Goal: Register for event/course

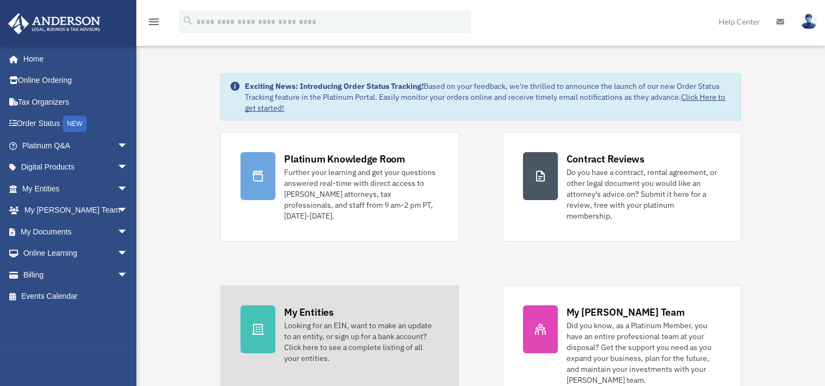
click at [348, 331] on div "Looking for an EIN, want to make an update to an entity, or sign up for a bank …" at bounding box center [361, 342] width 154 height 44
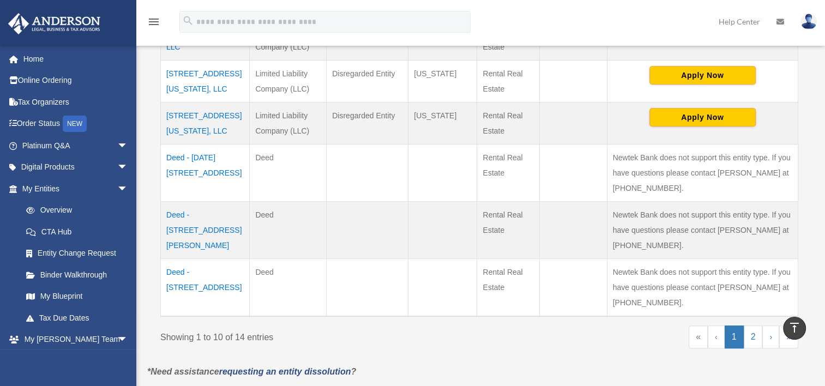
scroll to position [491, 0]
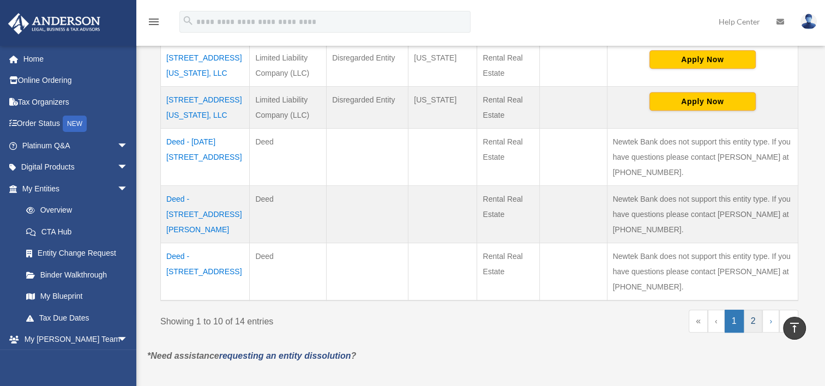
click at [749, 323] on link "2" at bounding box center [753, 321] width 19 height 23
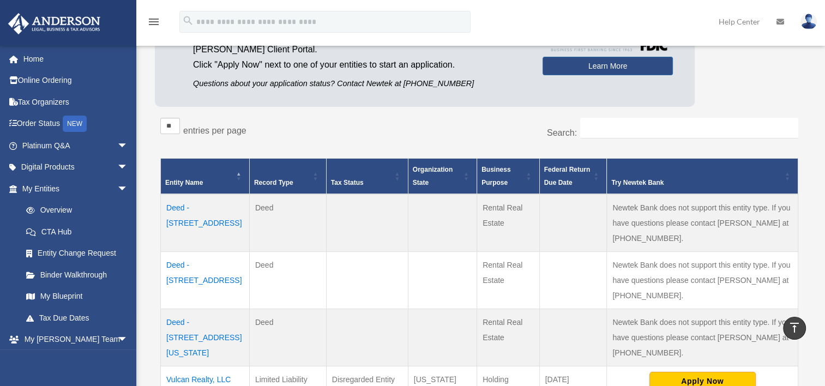
scroll to position [0, 0]
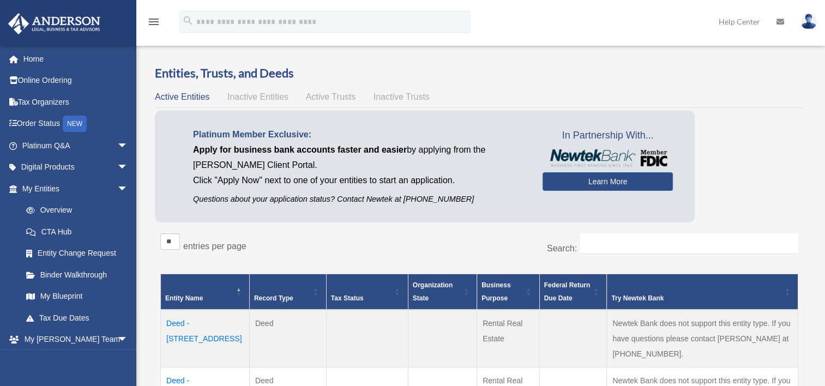
click at [269, 99] on span "Inactive Entities" at bounding box center [257, 96] width 61 height 9
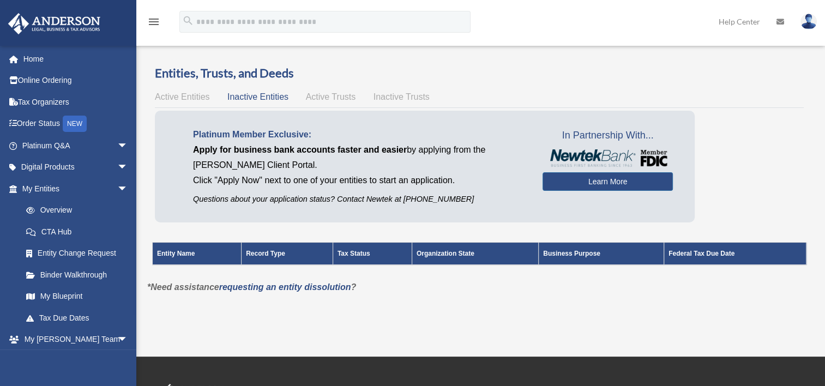
click at [334, 100] on span "Active Trusts" at bounding box center [331, 96] width 50 height 9
click at [396, 101] on div "Active Entities Inactive Entities Active Trusts Inactive Trusts" at bounding box center [479, 96] width 649 height 15
click at [396, 98] on span "Inactive Trusts" at bounding box center [402, 96] width 56 height 9
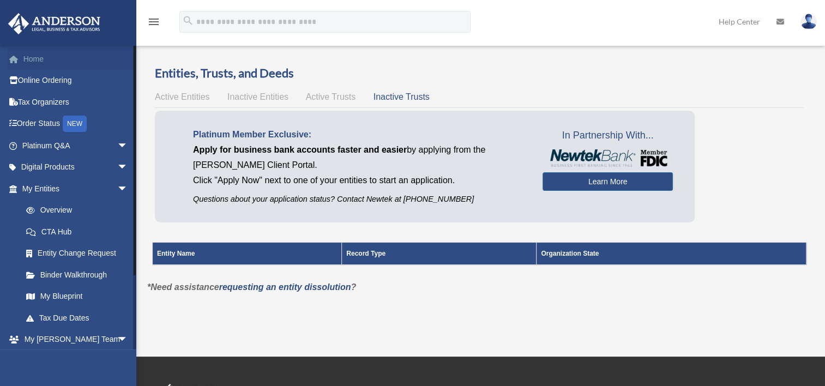
click at [31, 61] on link "Home" at bounding box center [76, 59] width 137 height 22
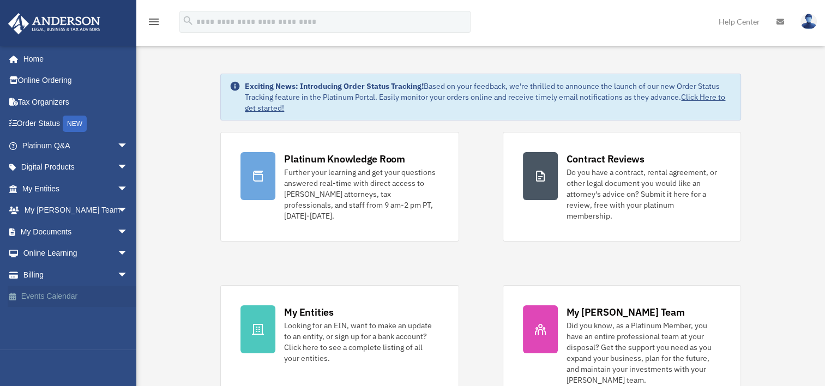
click at [35, 293] on link "Events Calendar" at bounding box center [76, 297] width 137 height 22
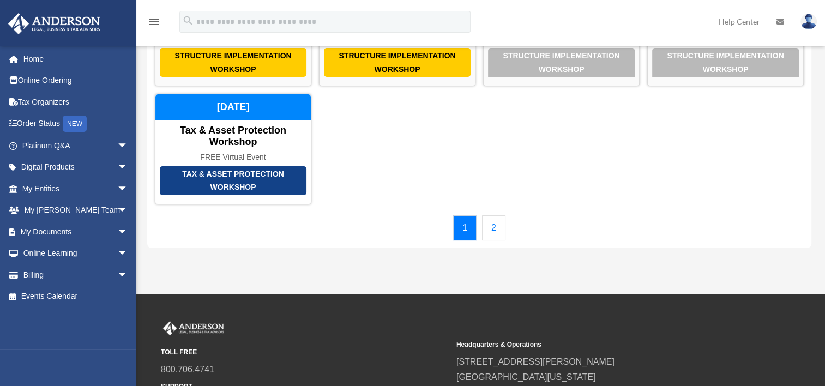
scroll to position [55, 0]
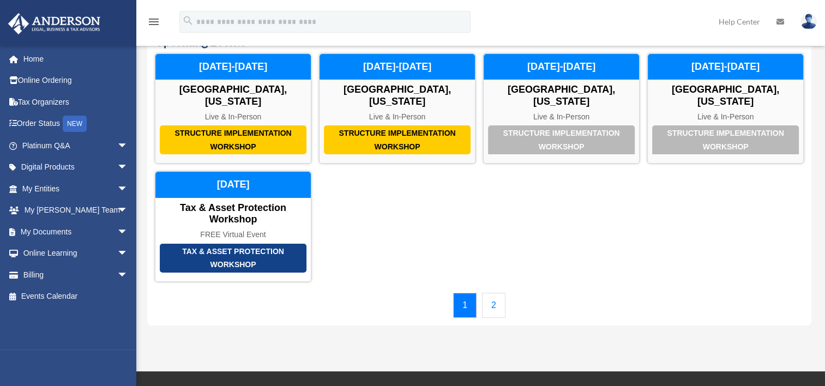
click at [496, 301] on link "2" at bounding box center [493, 305] width 23 height 25
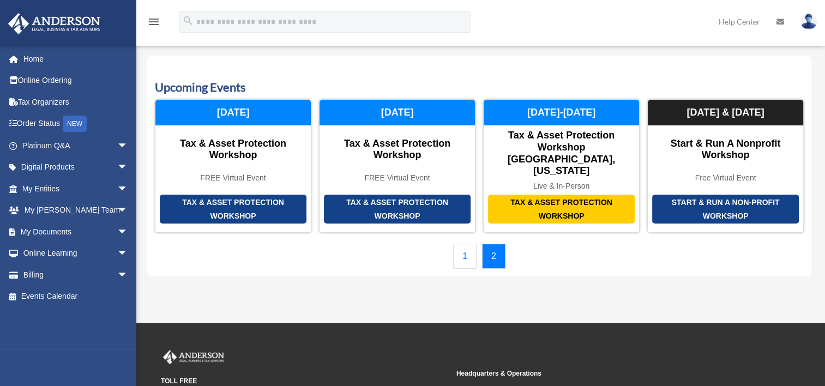
scroll to position [0, 0]
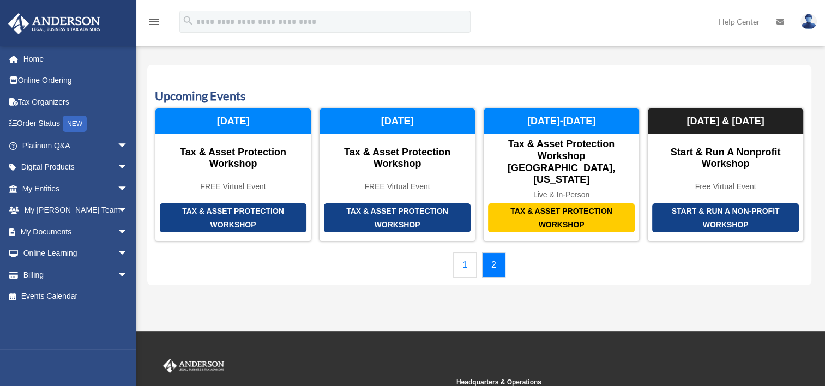
click at [470, 252] on link "1" at bounding box center [464, 264] width 23 height 25
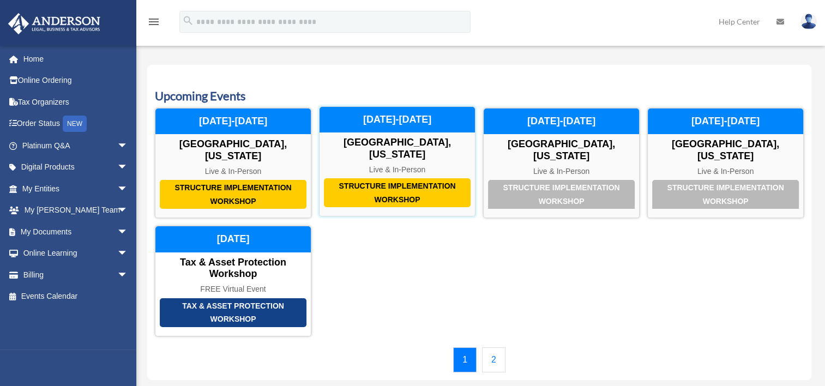
click at [395, 178] on div "Structure Implementation Workshop" at bounding box center [397, 192] width 147 height 29
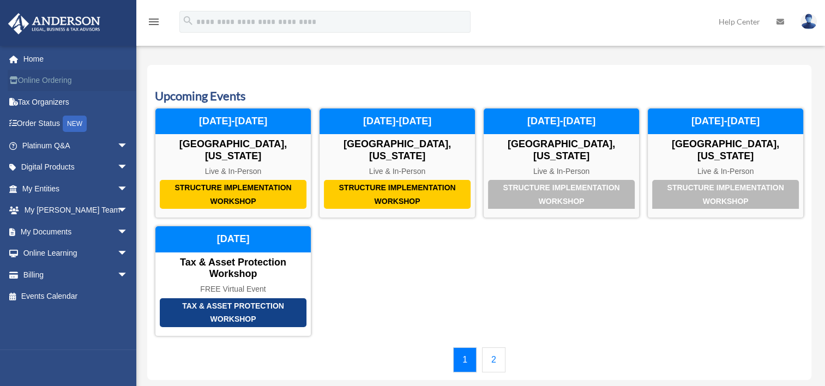
click at [43, 81] on link "Online Ordering" at bounding box center [76, 81] width 137 height 22
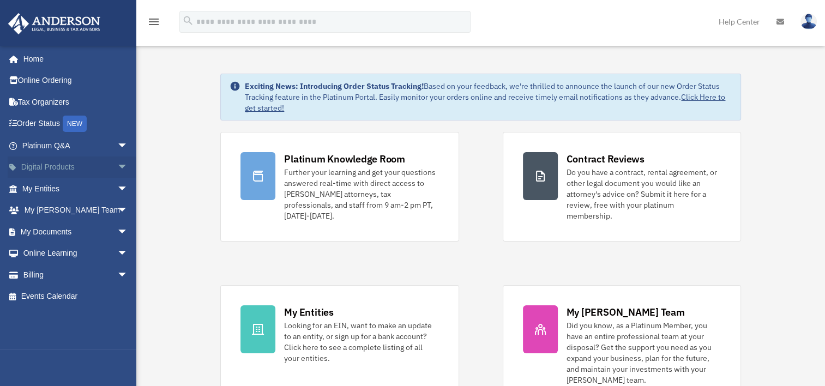
click at [117, 168] on span "arrow_drop_down" at bounding box center [128, 168] width 22 height 22
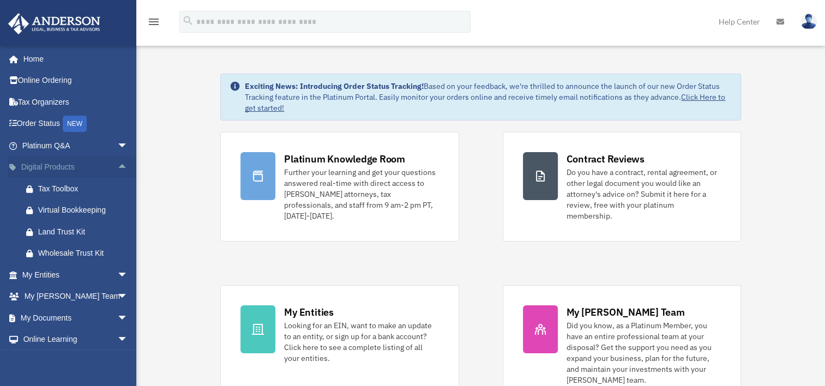
click at [117, 167] on span "arrow_drop_up" at bounding box center [128, 168] width 22 height 22
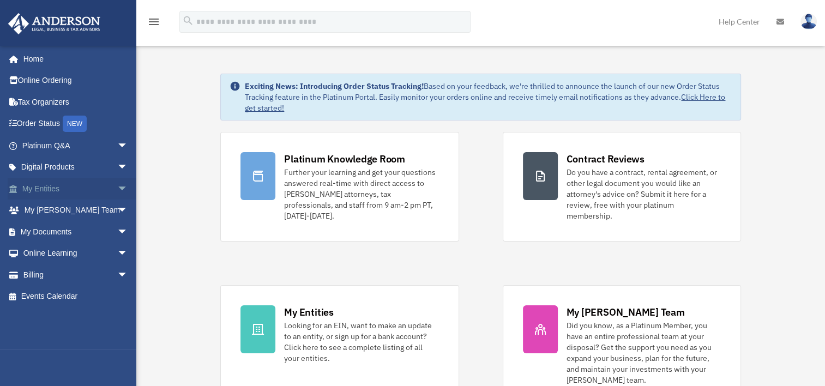
click at [117, 184] on span "arrow_drop_down" at bounding box center [128, 189] width 22 height 22
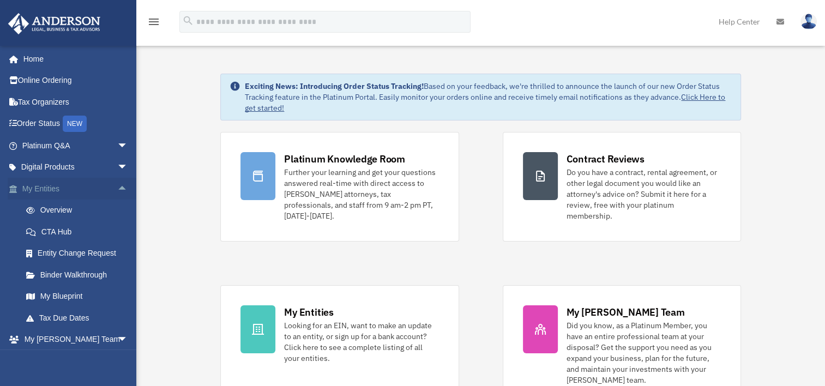
click at [117, 187] on span "arrow_drop_up" at bounding box center [128, 189] width 22 height 22
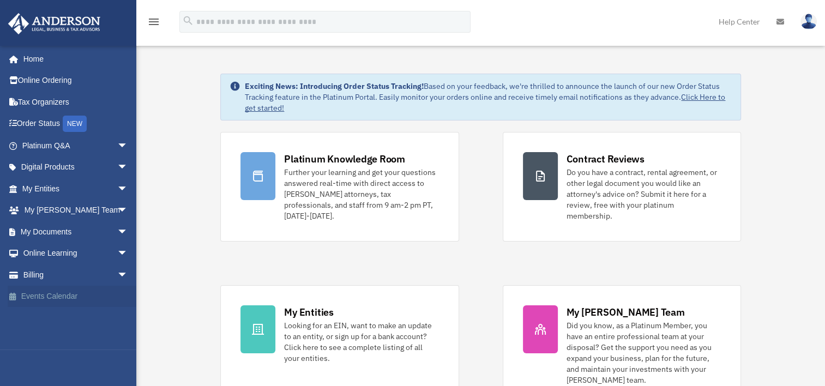
click at [71, 300] on link "Events Calendar" at bounding box center [76, 297] width 137 height 22
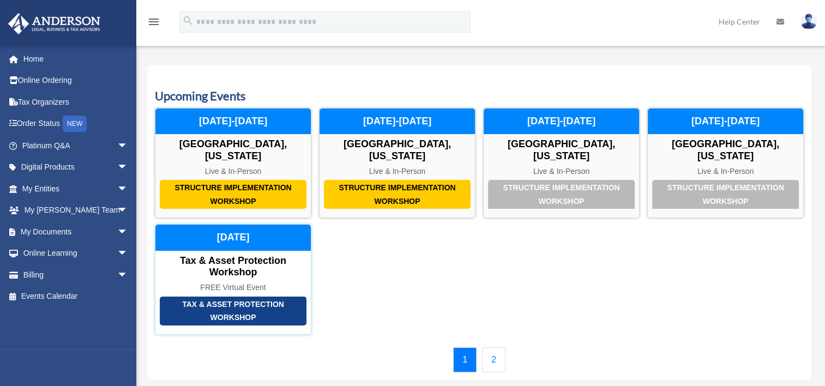
click at [262, 297] on div "Tax & Asset Protection Workshop" at bounding box center [233, 311] width 147 height 29
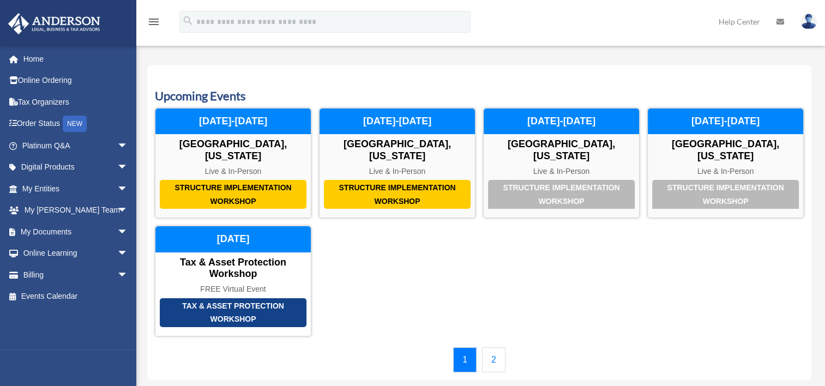
click at [806, 22] on img at bounding box center [809, 22] width 16 height 16
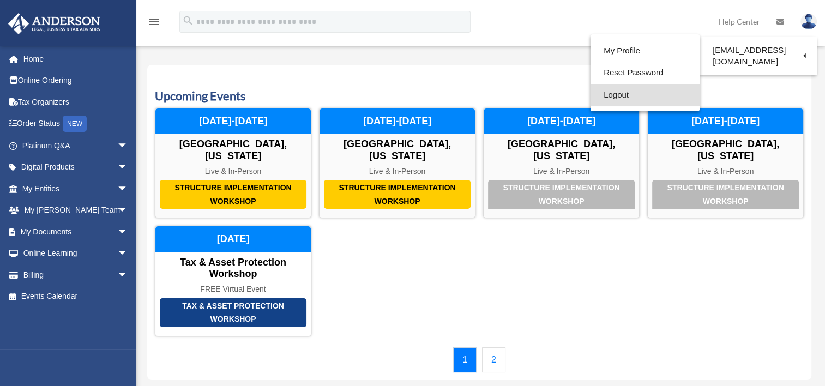
click at [623, 94] on link "Logout" at bounding box center [645, 95] width 109 height 22
